Goal: Subscribe to service/newsletter

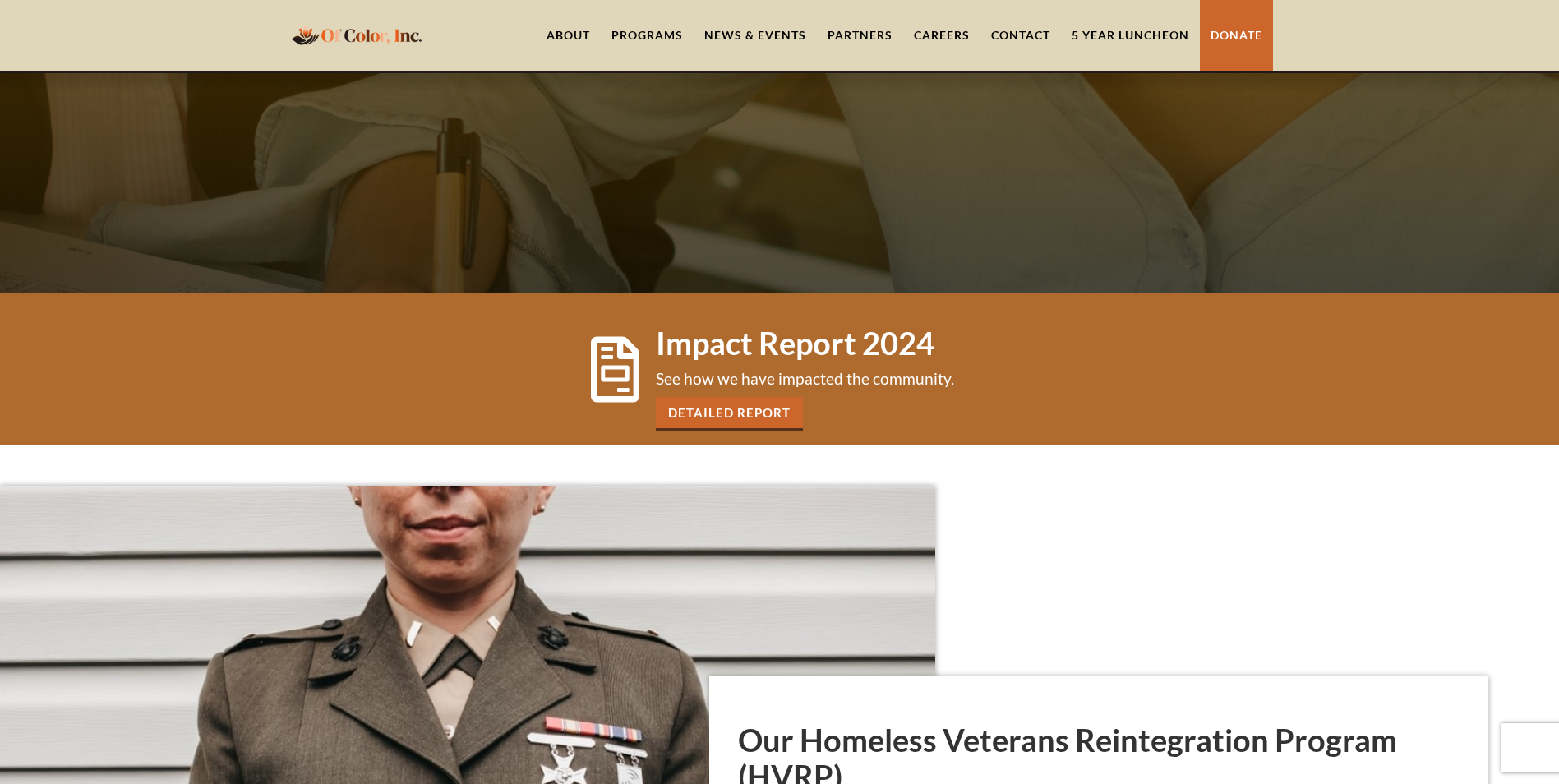
scroll to position [410, 0]
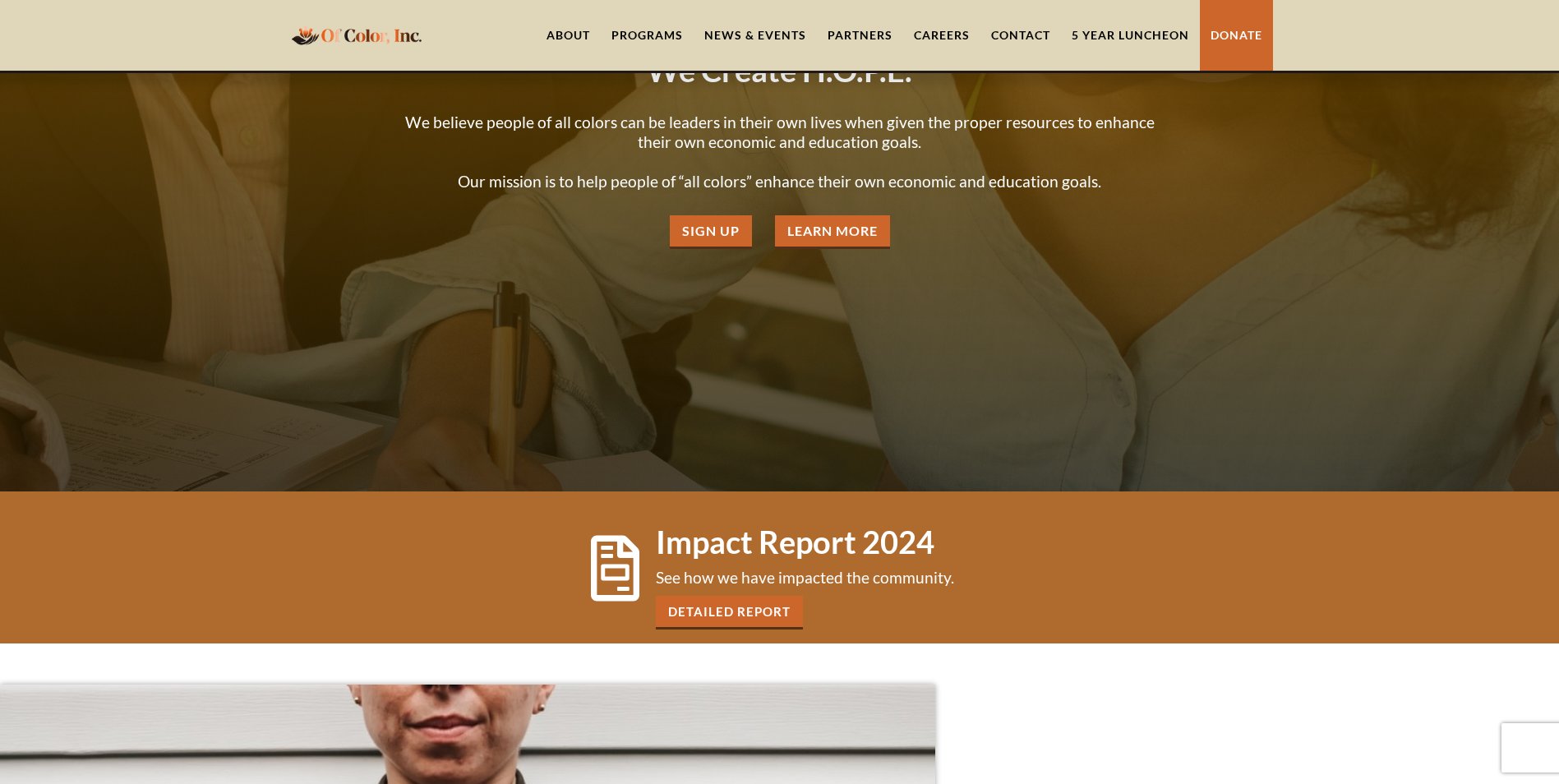
click at [356, 37] on img "home" at bounding box center [357, 35] width 140 height 32
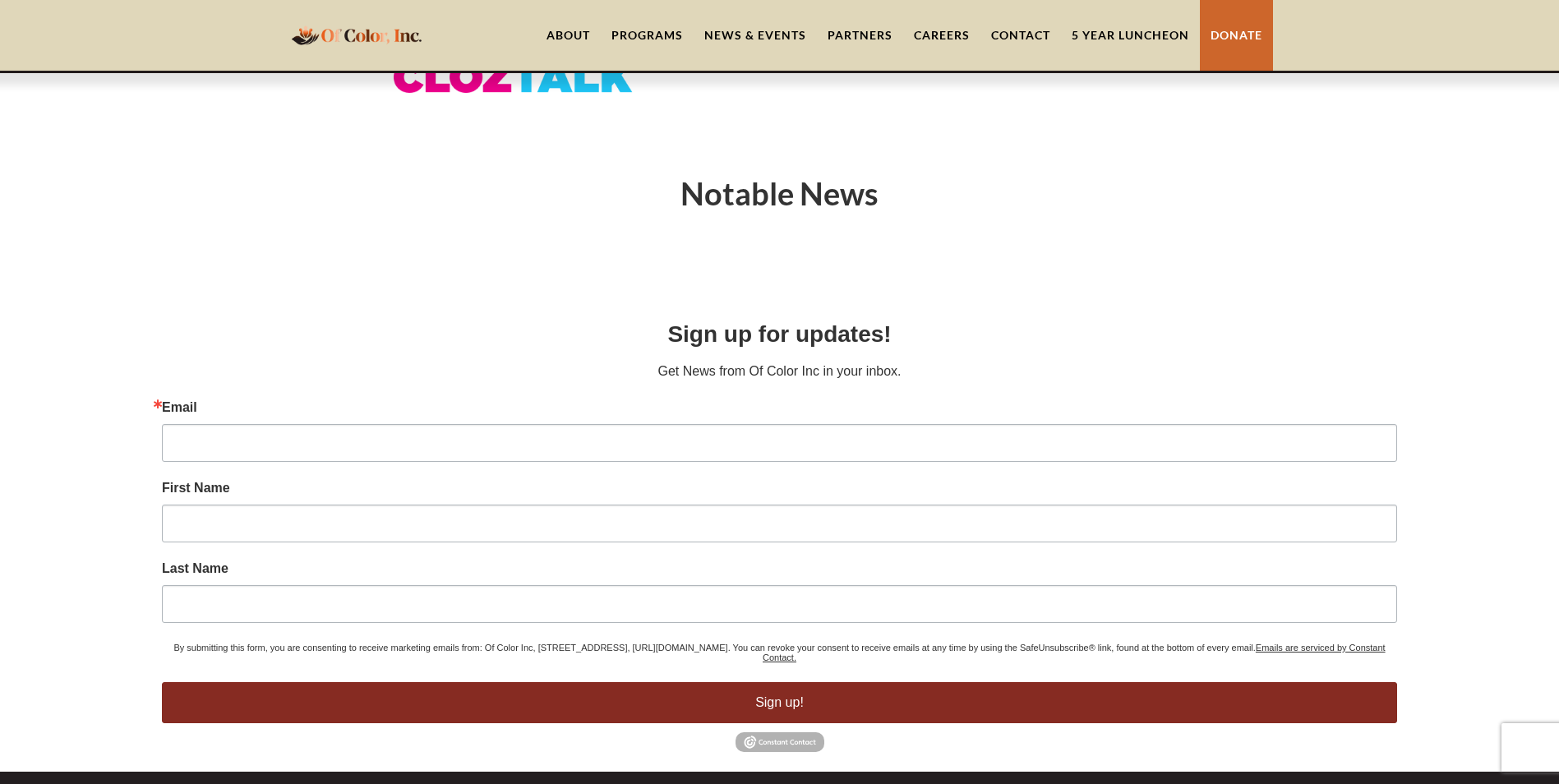
scroll to position [6836, 0]
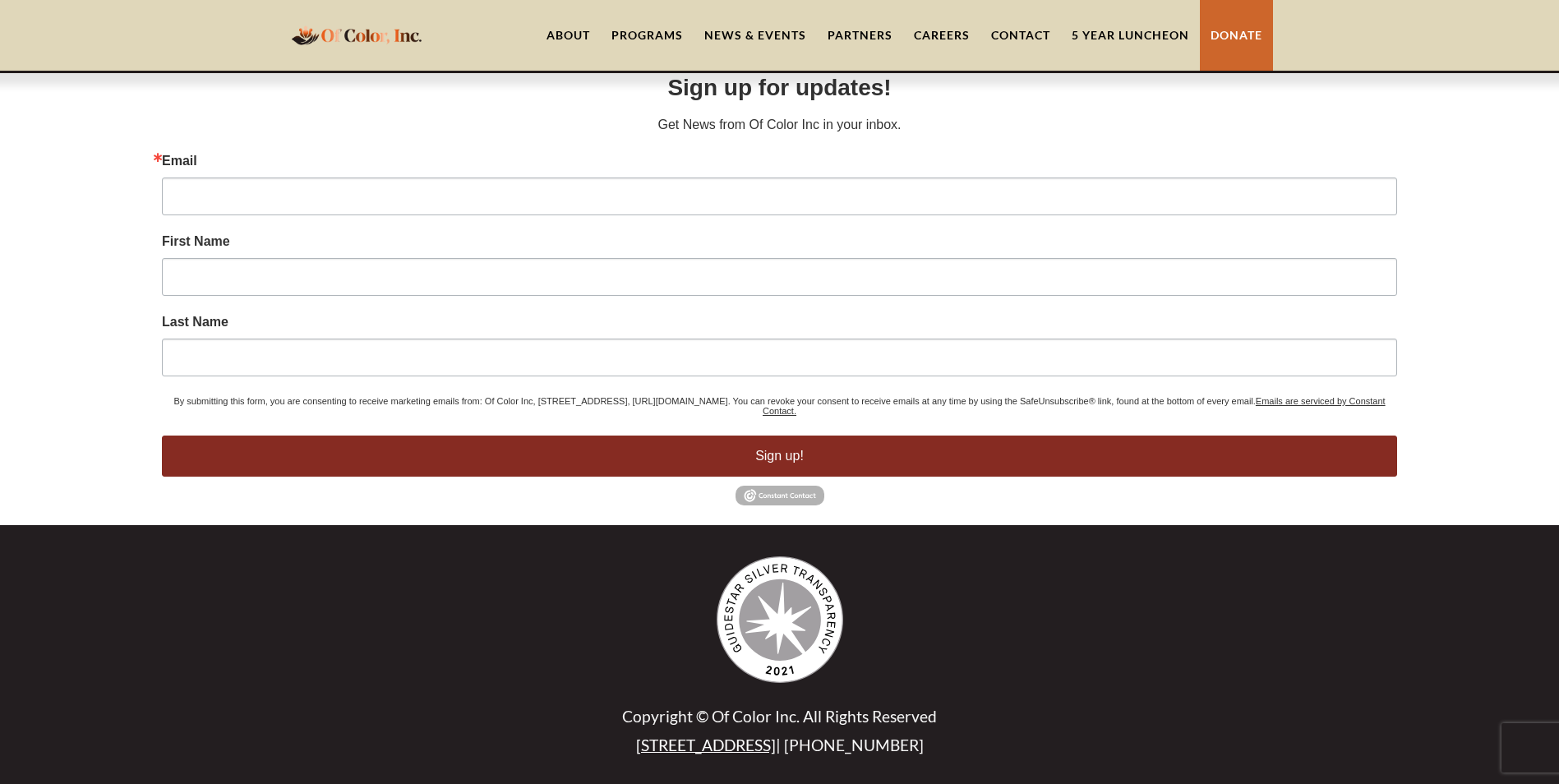
click at [1034, 43] on link "Contact" at bounding box center [1020, 35] width 81 height 70
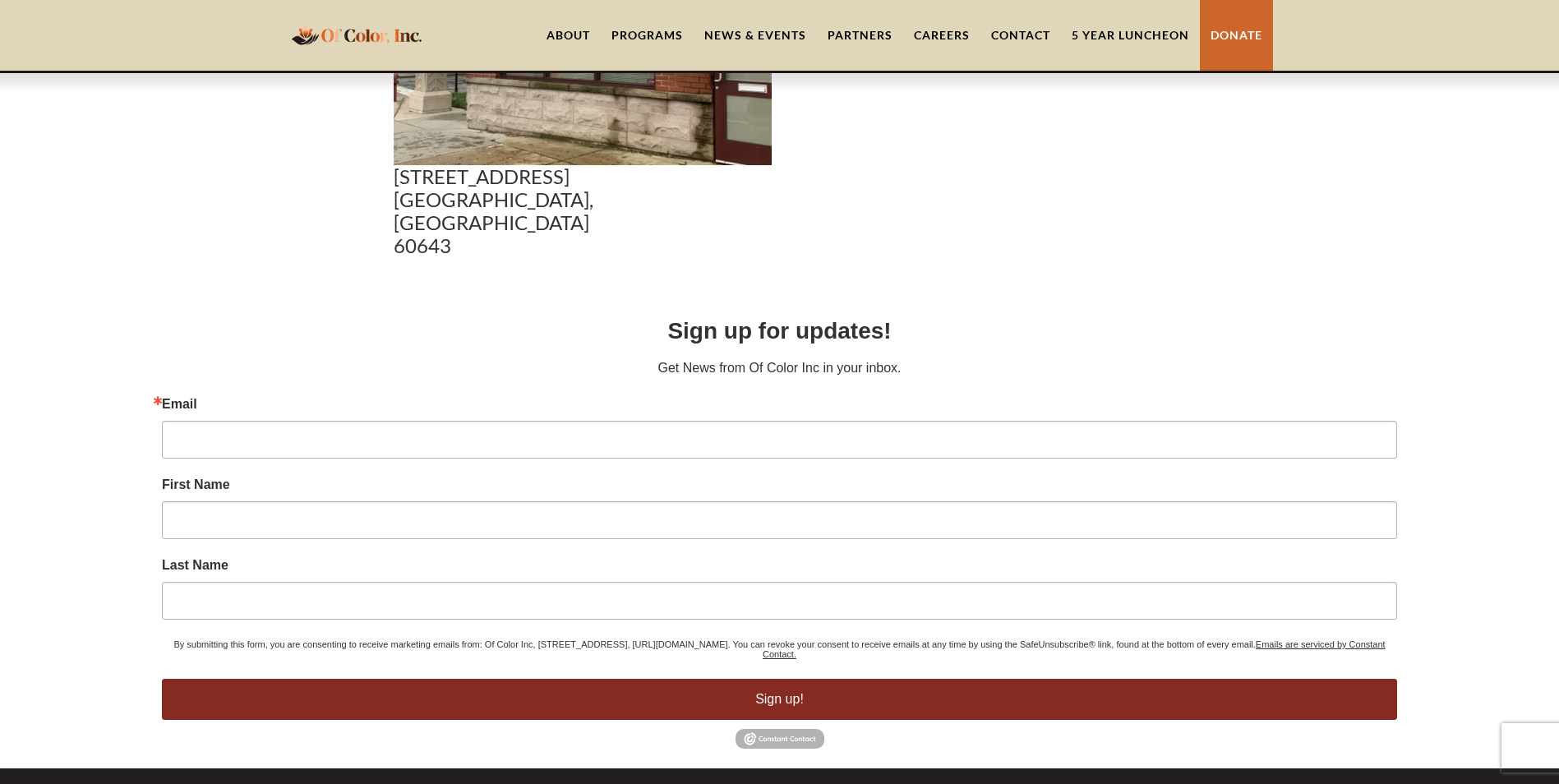
scroll to position [1314, 0]
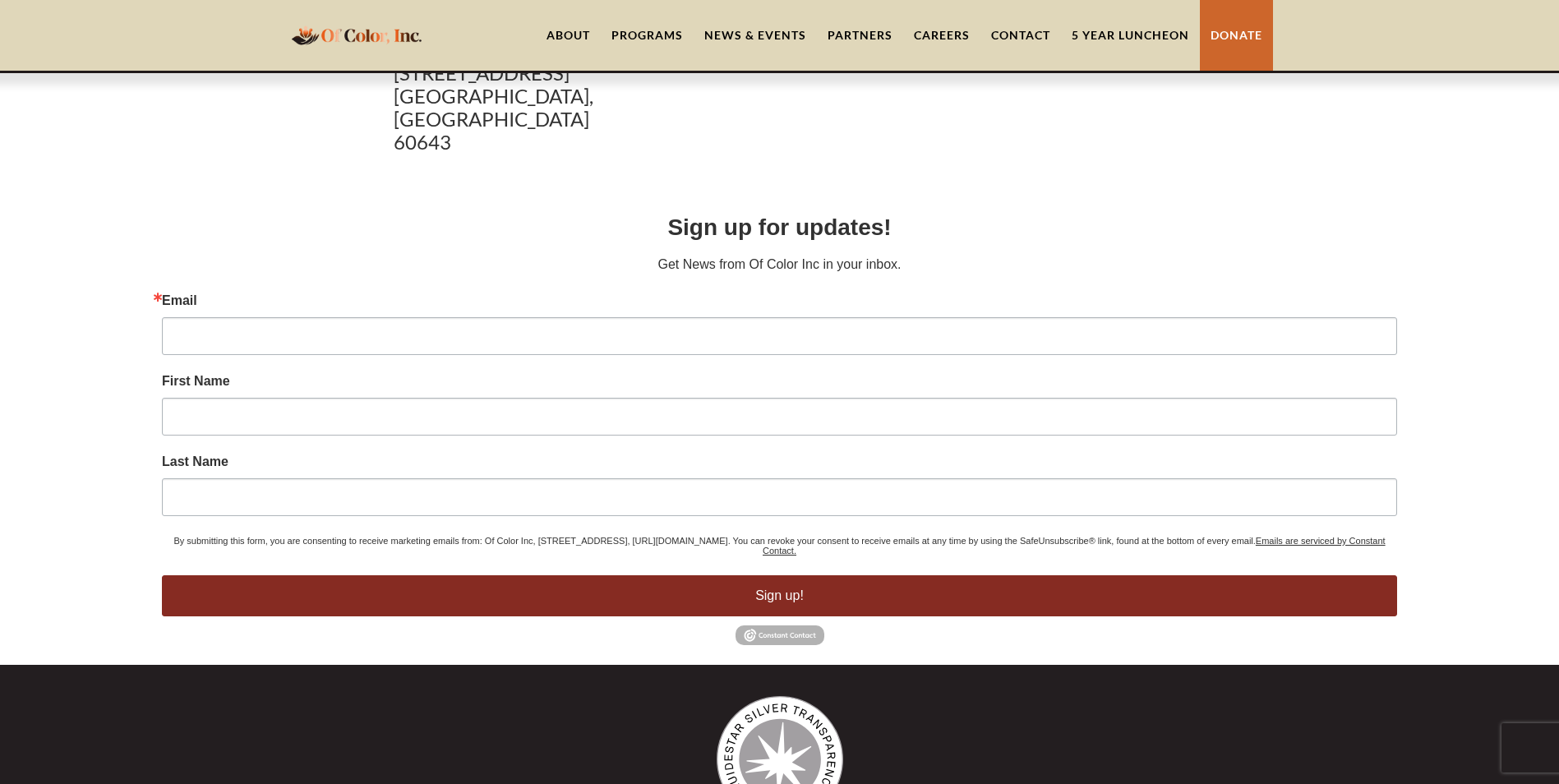
click at [808, 254] on p "Get News from Of Color Inc in your inbox." at bounding box center [780, 264] width 1235 height 19
drag, startPoint x: 808, startPoint y: 247, endPoint x: 868, endPoint y: 251, distance: 60.1
click at [868, 254] on p "Get News from Of Color Inc in your inbox." at bounding box center [780, 264] width 1235 height 19
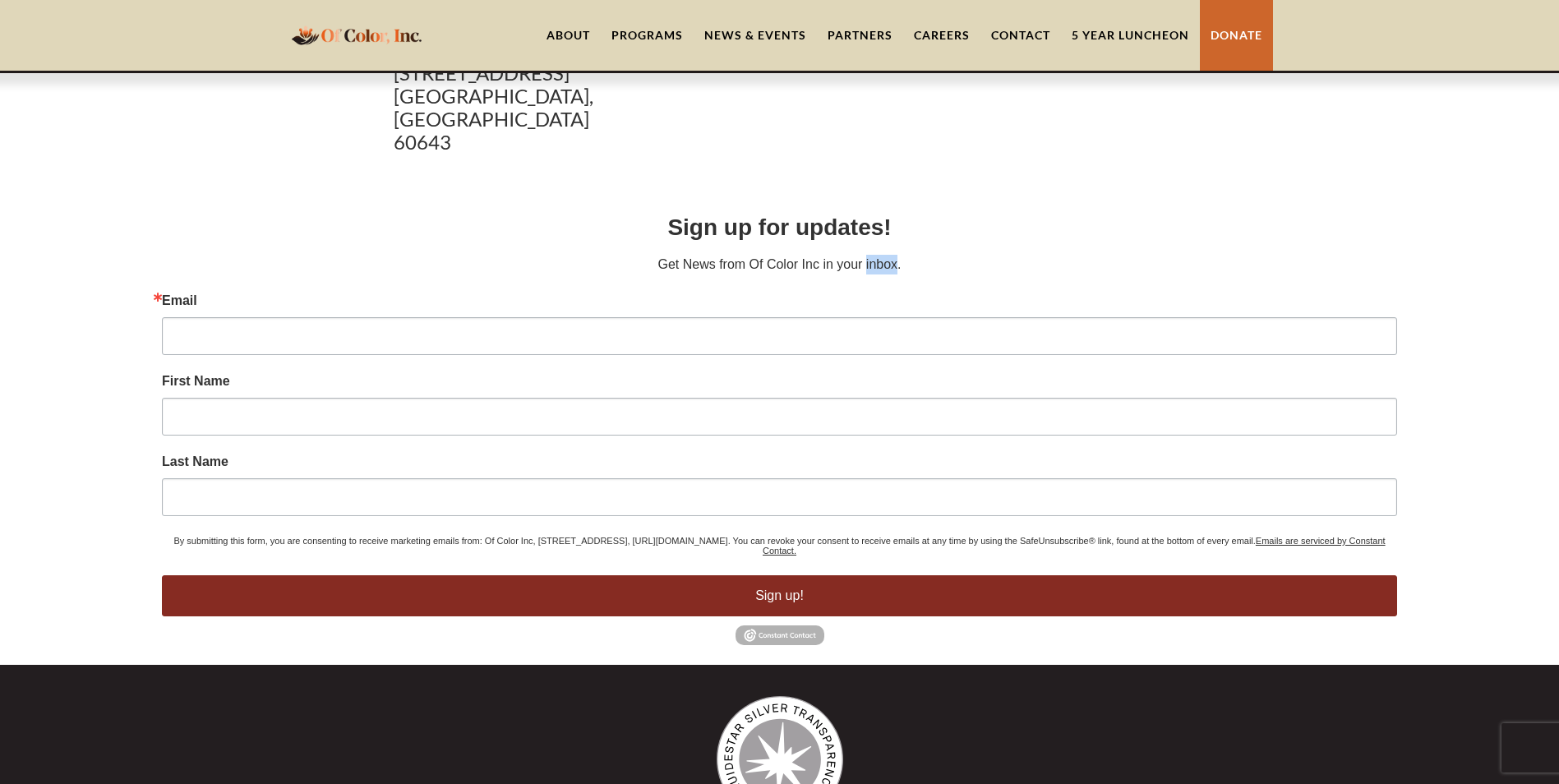
click at [868, 254] on p "Get News from Of Color Inc in your inbox." at bounding box center [780, 264] width 1235 height 19
click at [956, 635] on div "Thanks for signing up! You can unsubscribe at any time using the Unsubscribe li…" at bounding box center [780, 428] width 1275 height 474
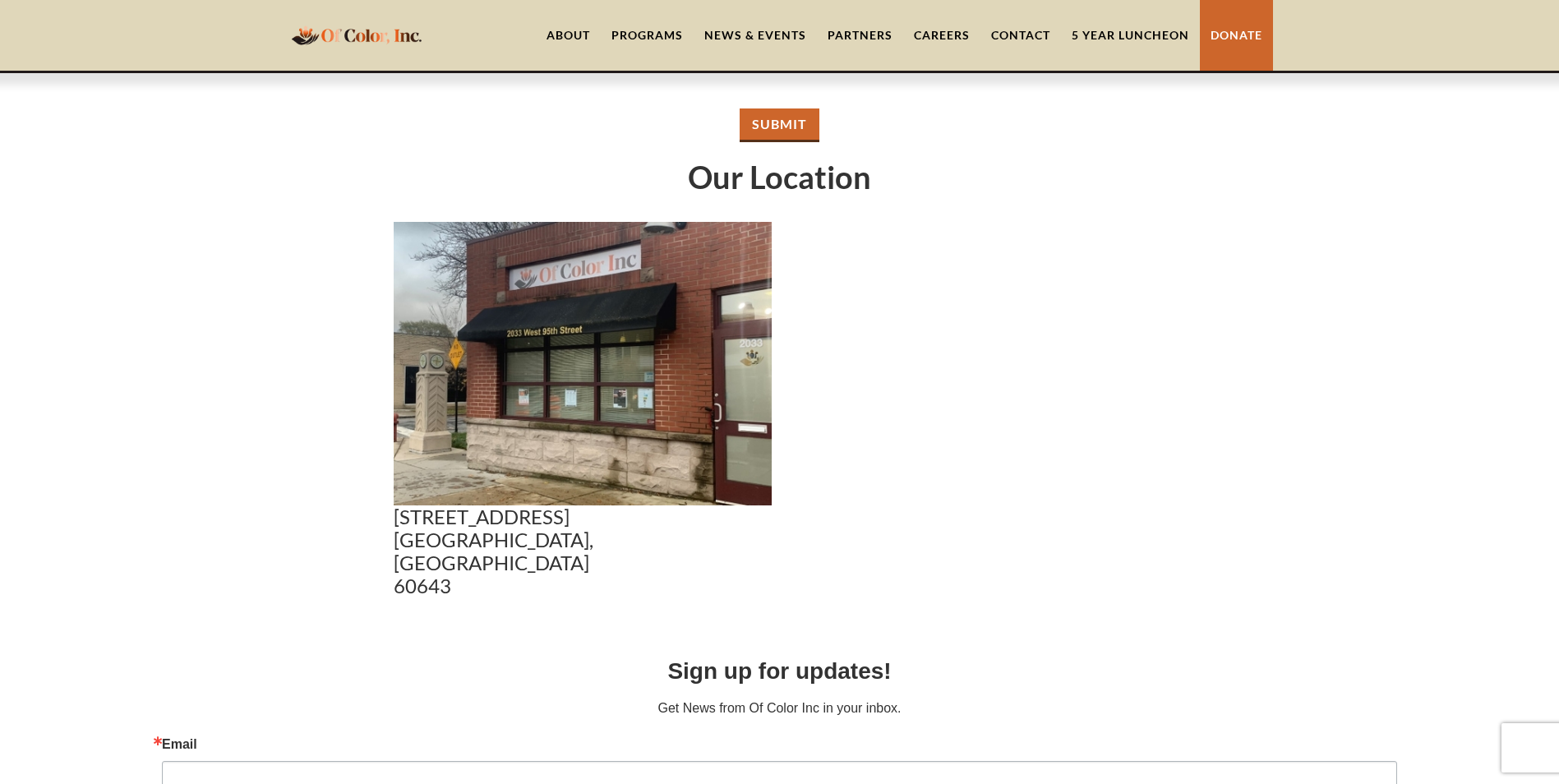
scroll to position [740, 0]
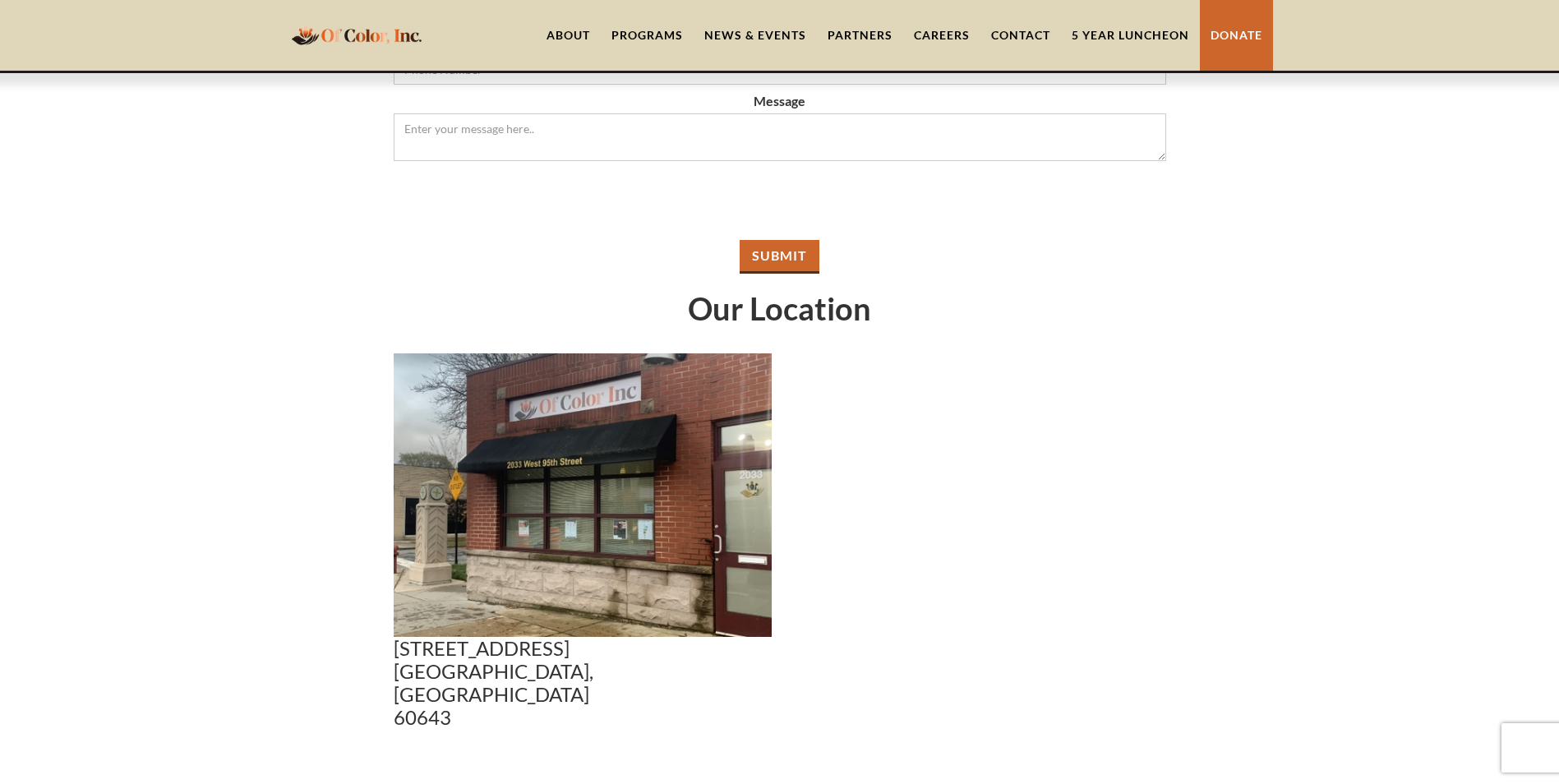
click at [370, 21] on img "home" at bounding box center [357, 35] width 140 height 32
